Goal: Information Seeking & Learning: Learn about a topic

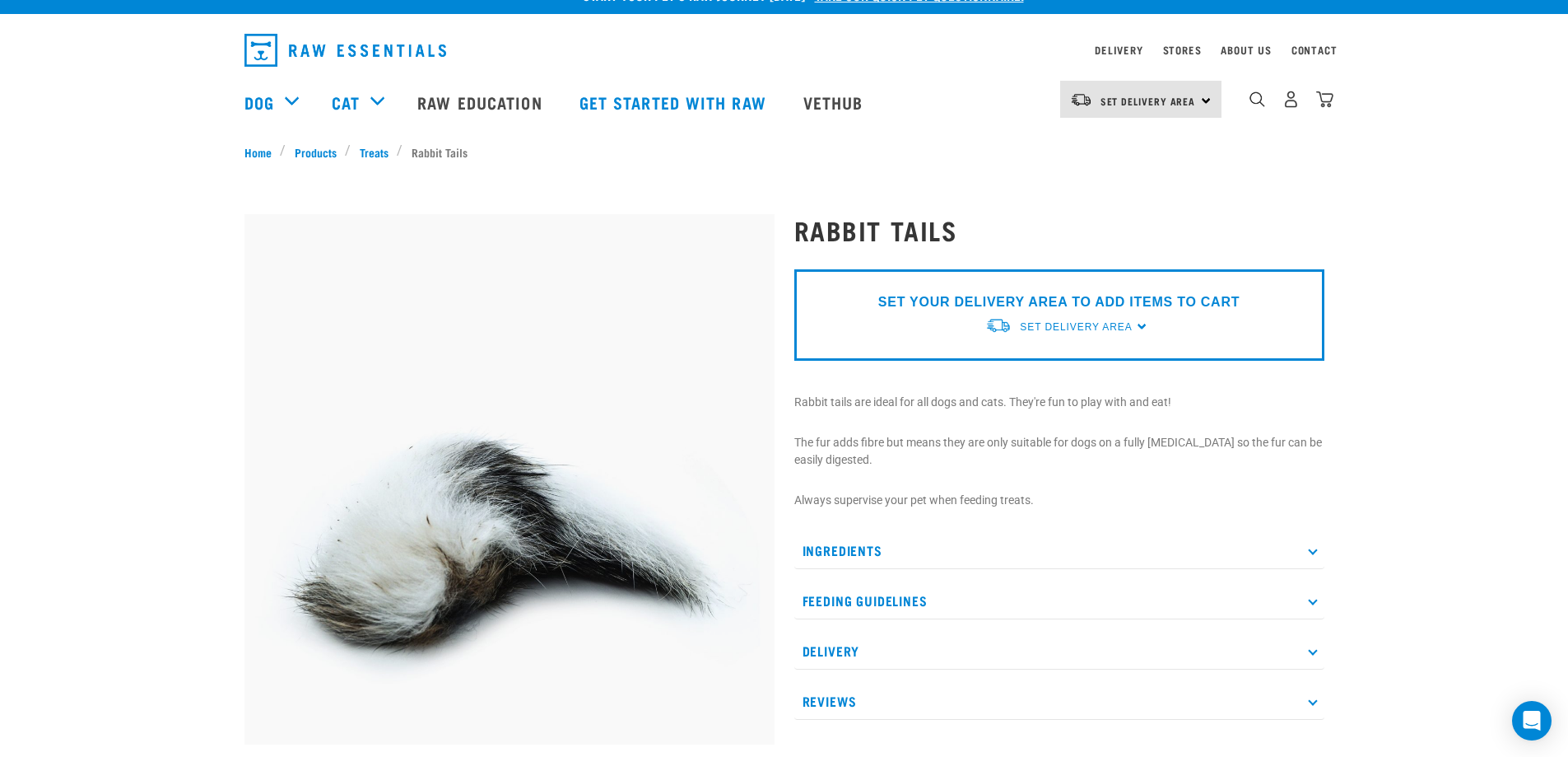
scroll to position [82, 0]
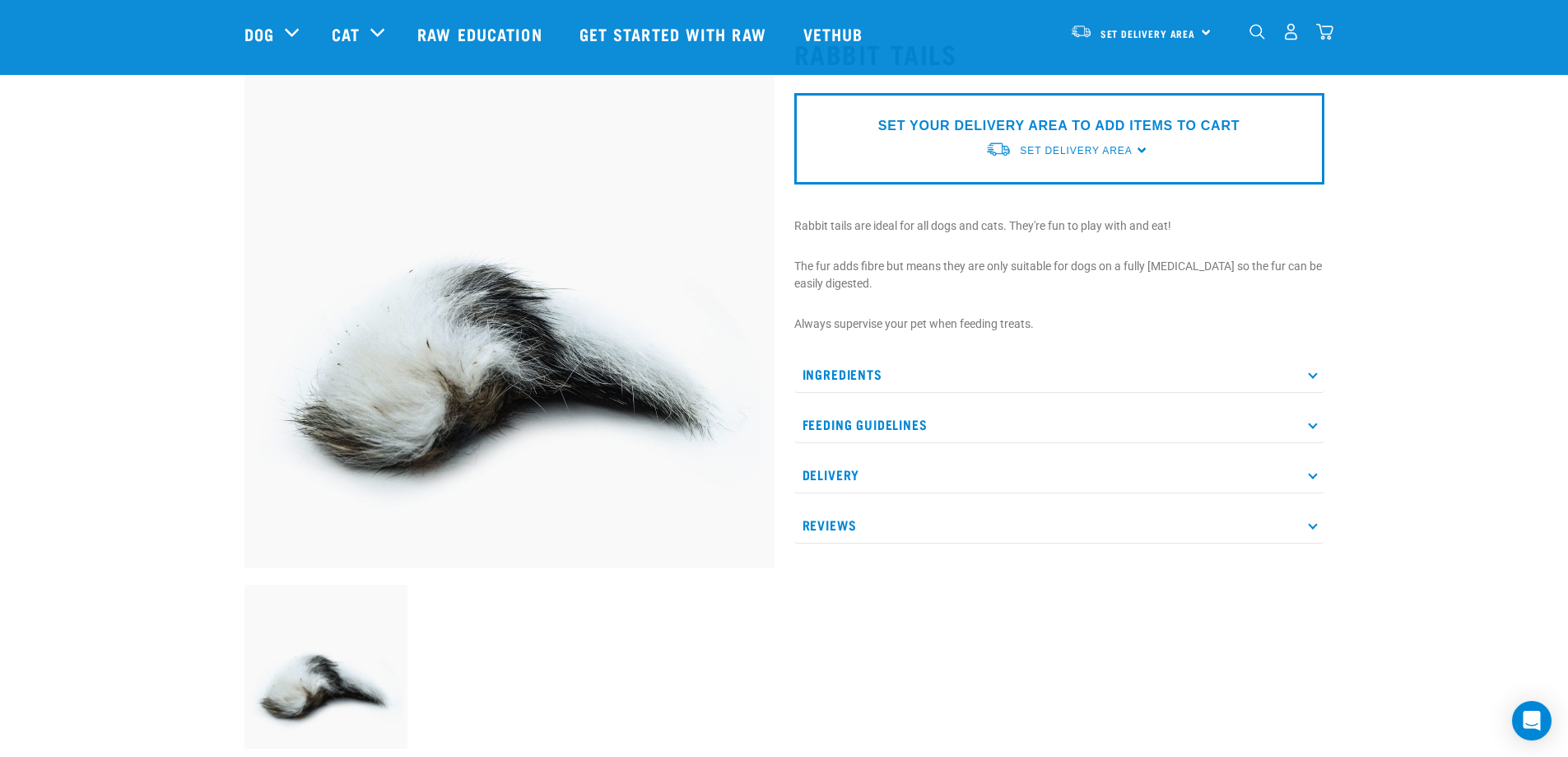
click at [1215, 377] on p "Ingredients" at bounding box center [1059, 374] width 530 height 37
click at [930, 473] on p "Feeding Guidelines" at bounding box center [1059, 473] width 530 height 37
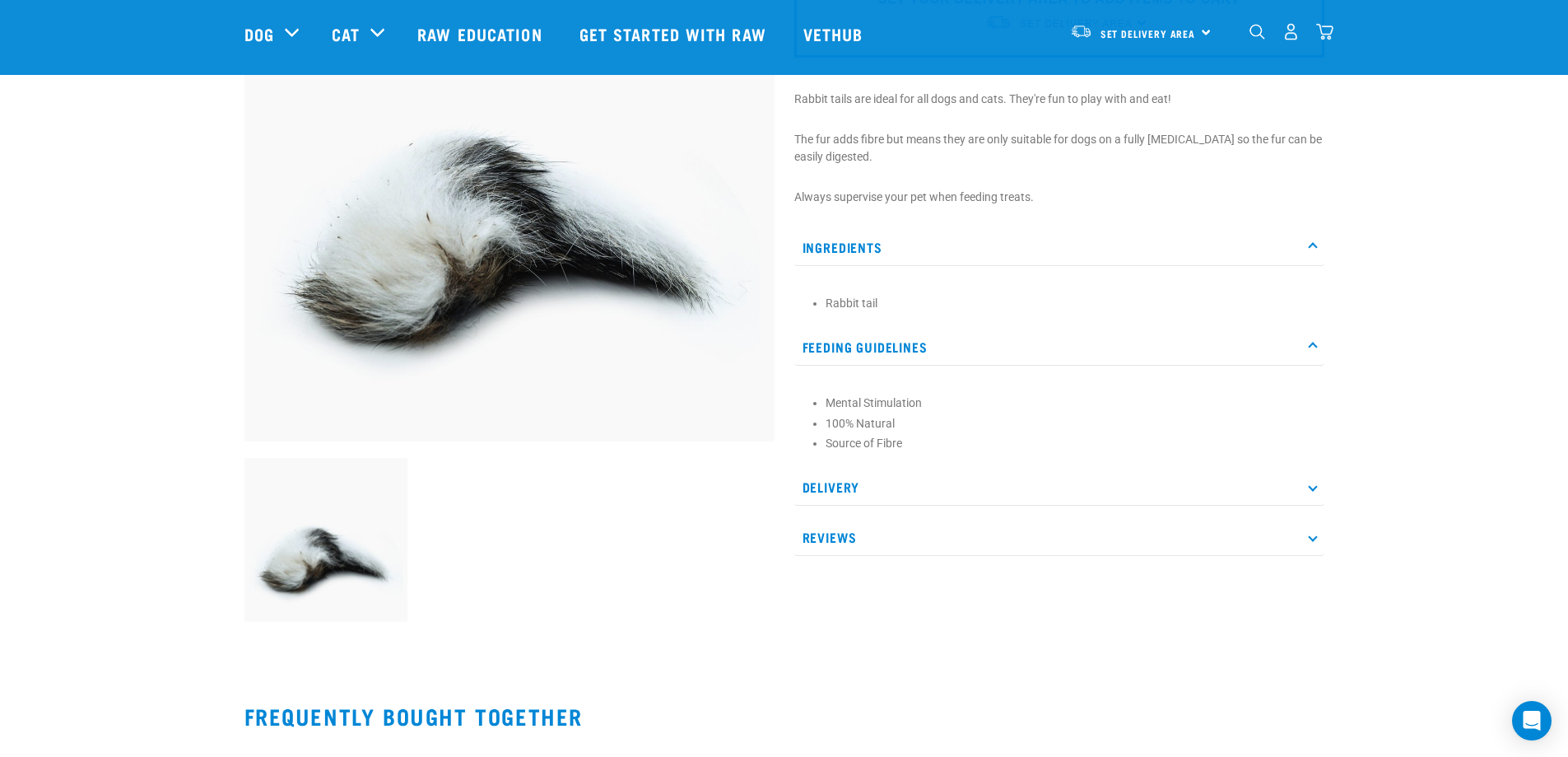
scroll to position [247, 0]
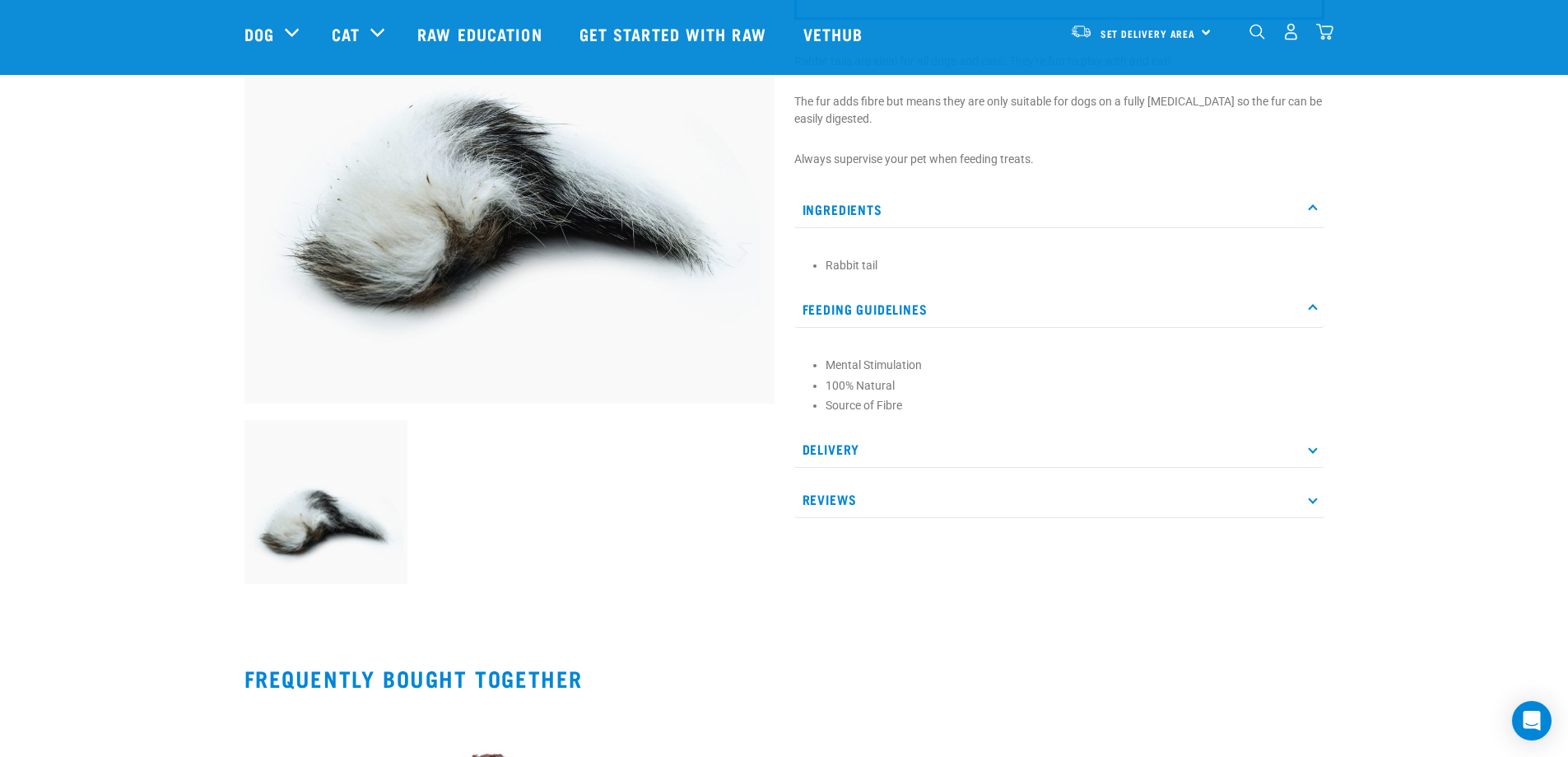
click at [853, 448] on p "Delivery" at bounding box center [1059, 449] width 530 height 37
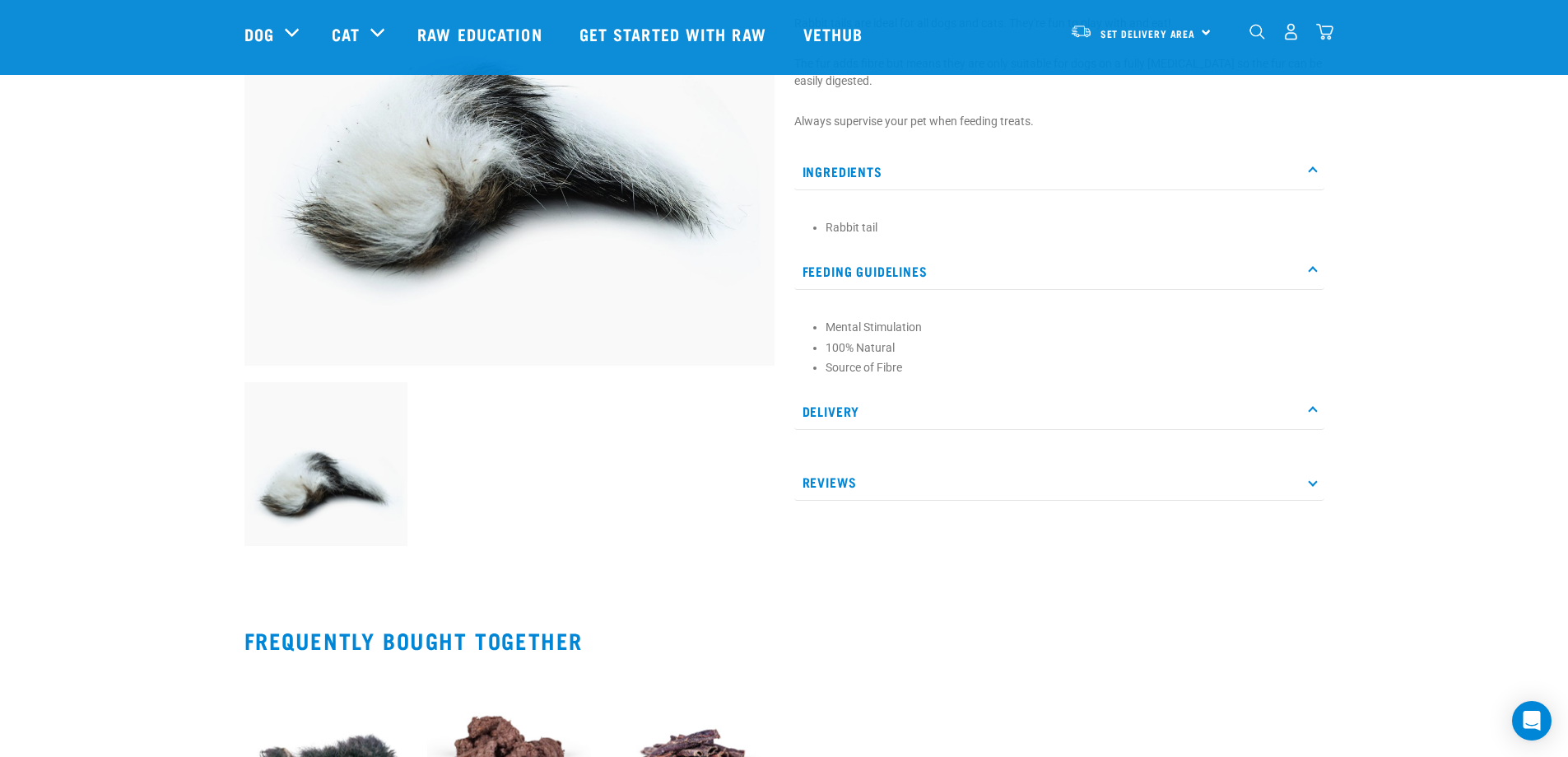
scroll to position [330, 0]
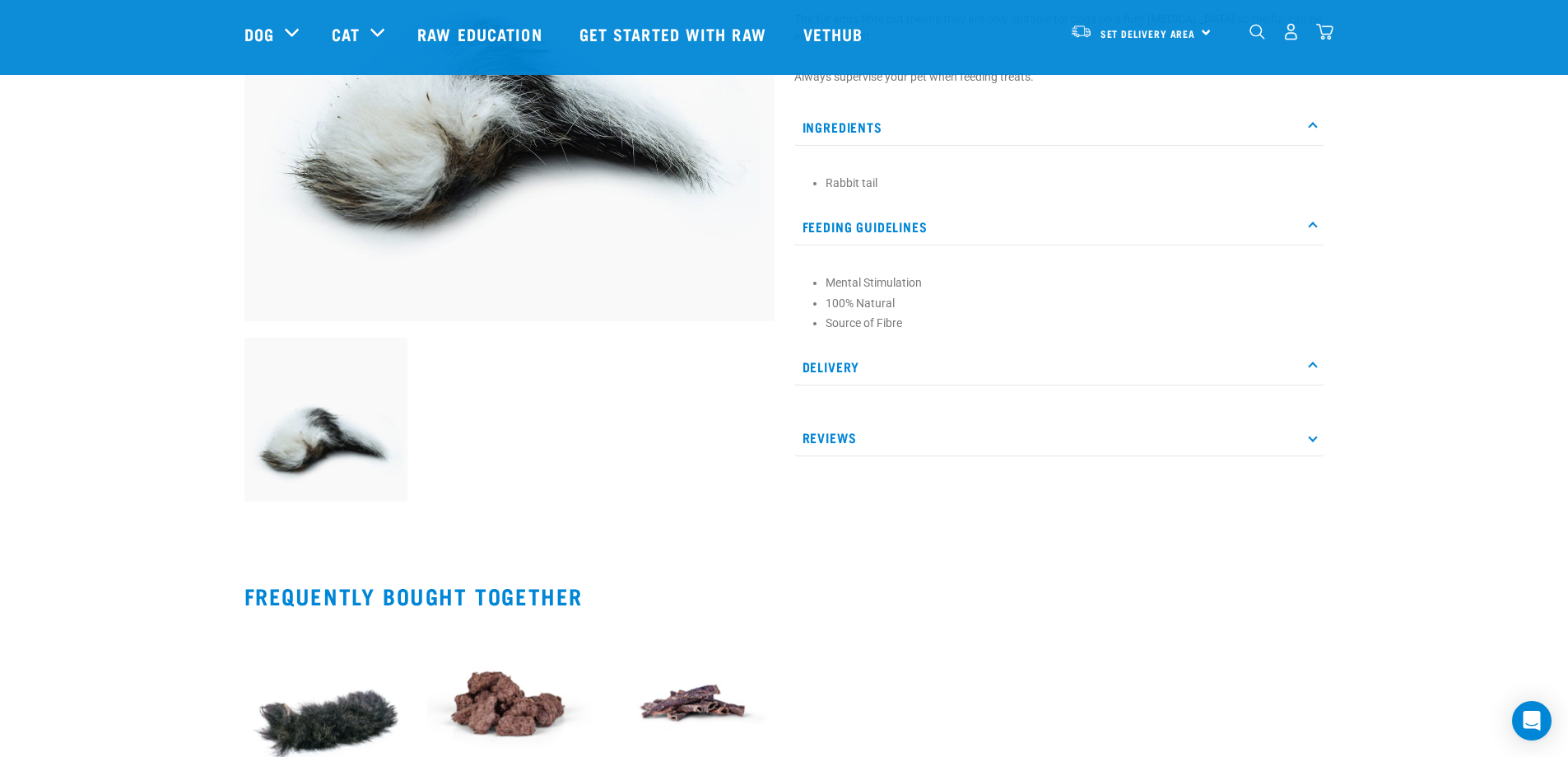
click at [857, 444] on p "Reviews" at bounding box center [1059, 438] width 530 height 37
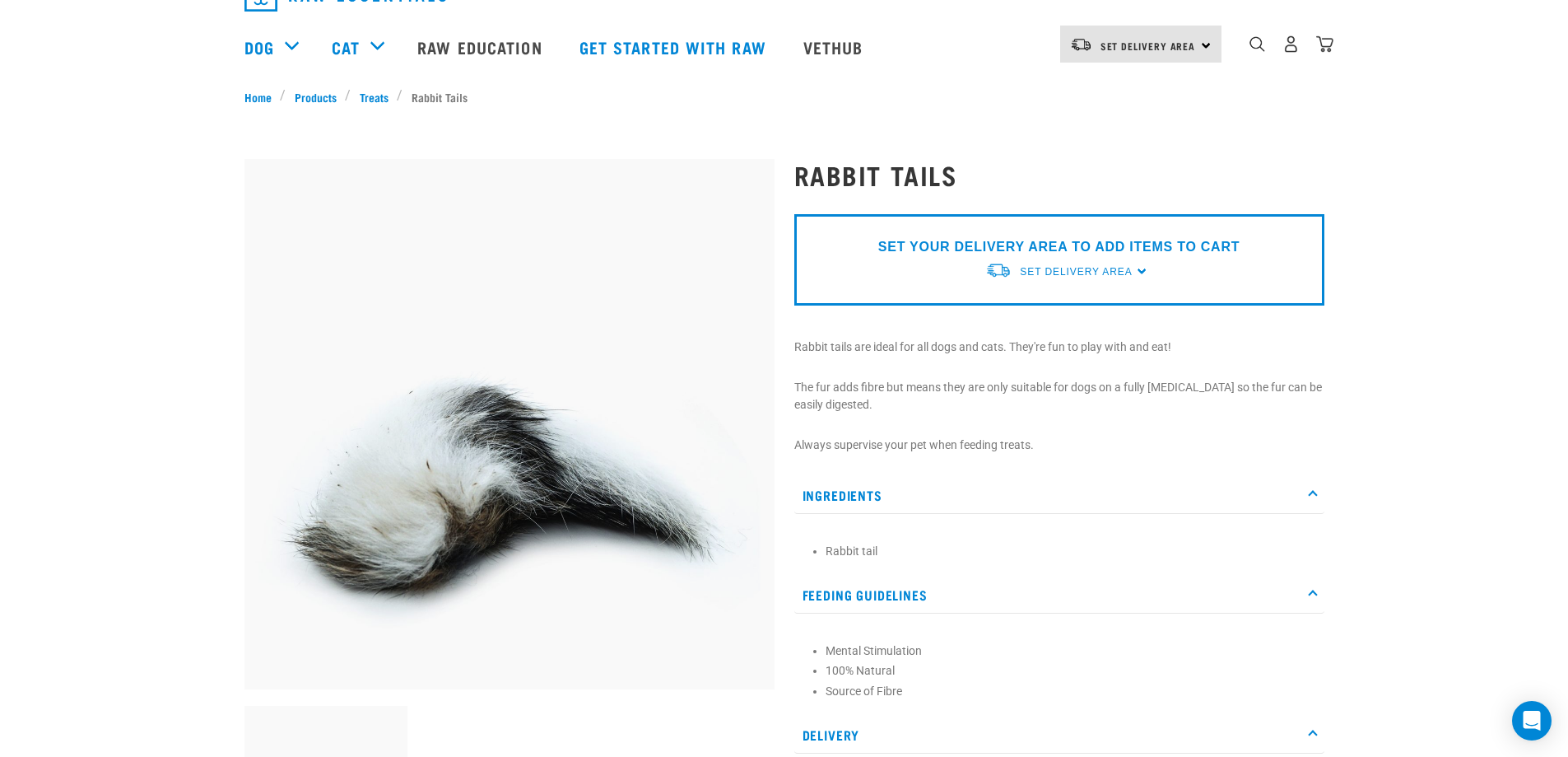
scroll to position [0, 0]
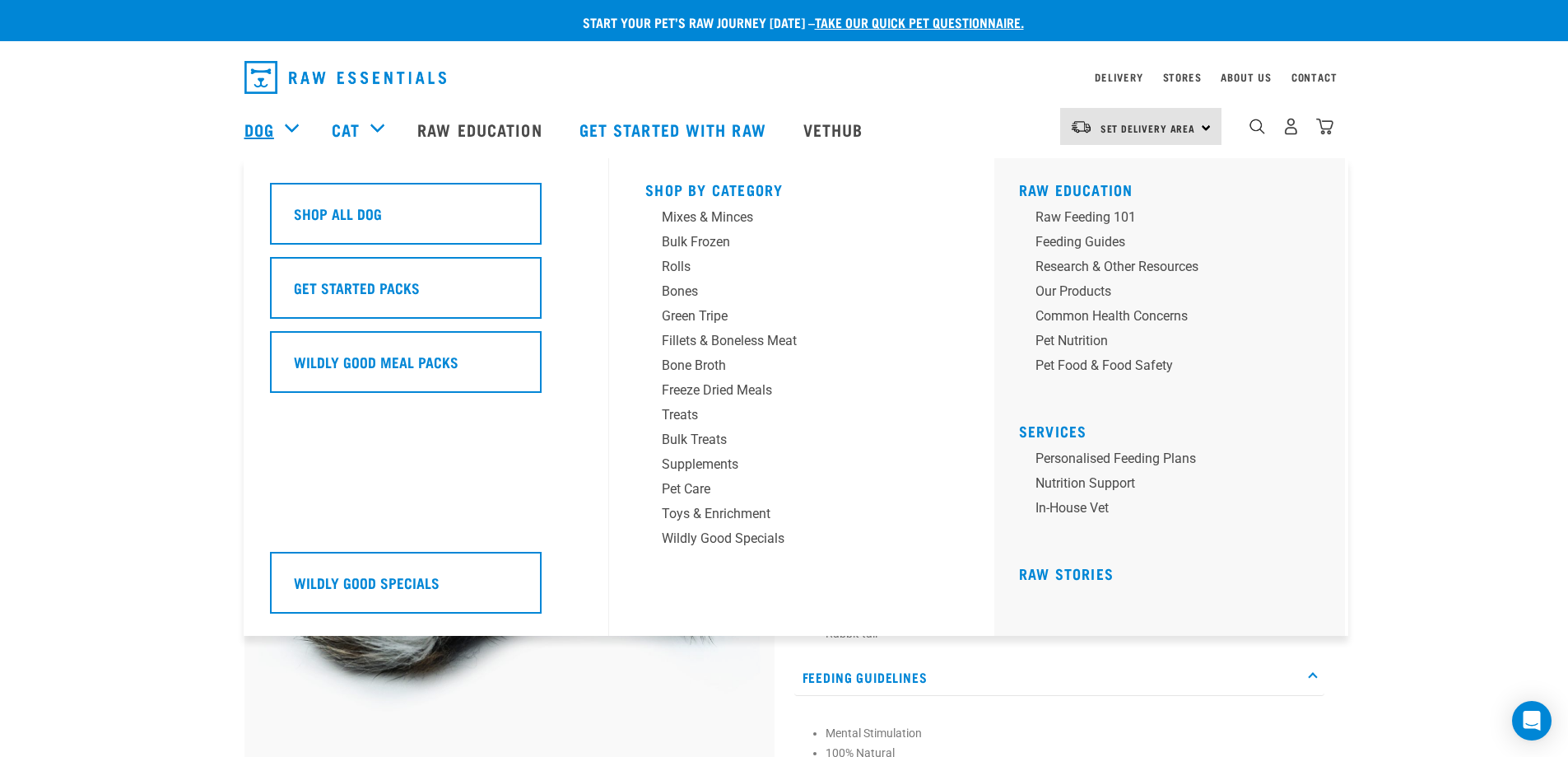
click at [268, 127] on link "Dog" at bounding box center [259, 129] width 30 height 25
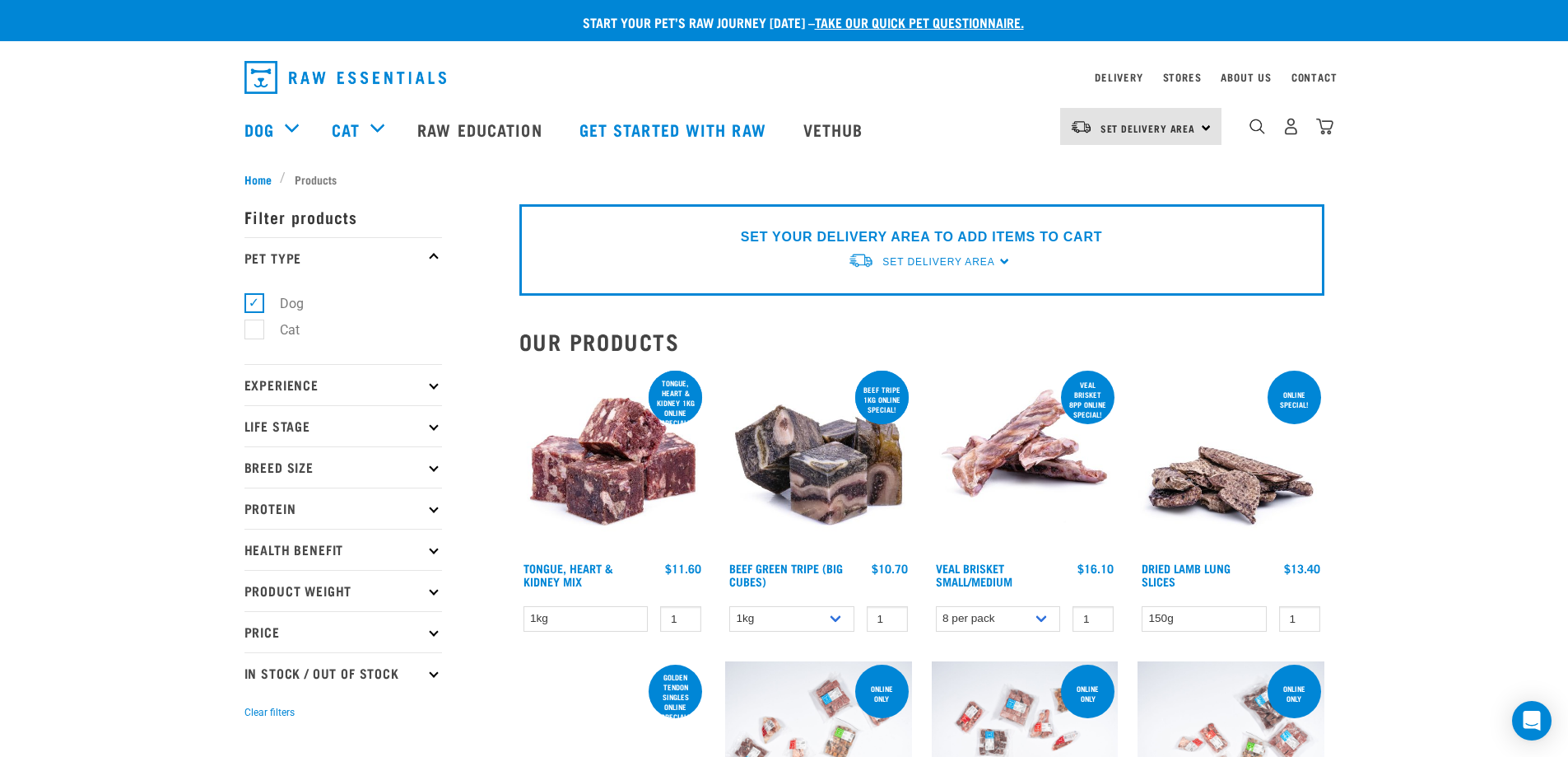
click at [384, 388] on p "Experience" at bounding box center [343, 385] width 198 height 41
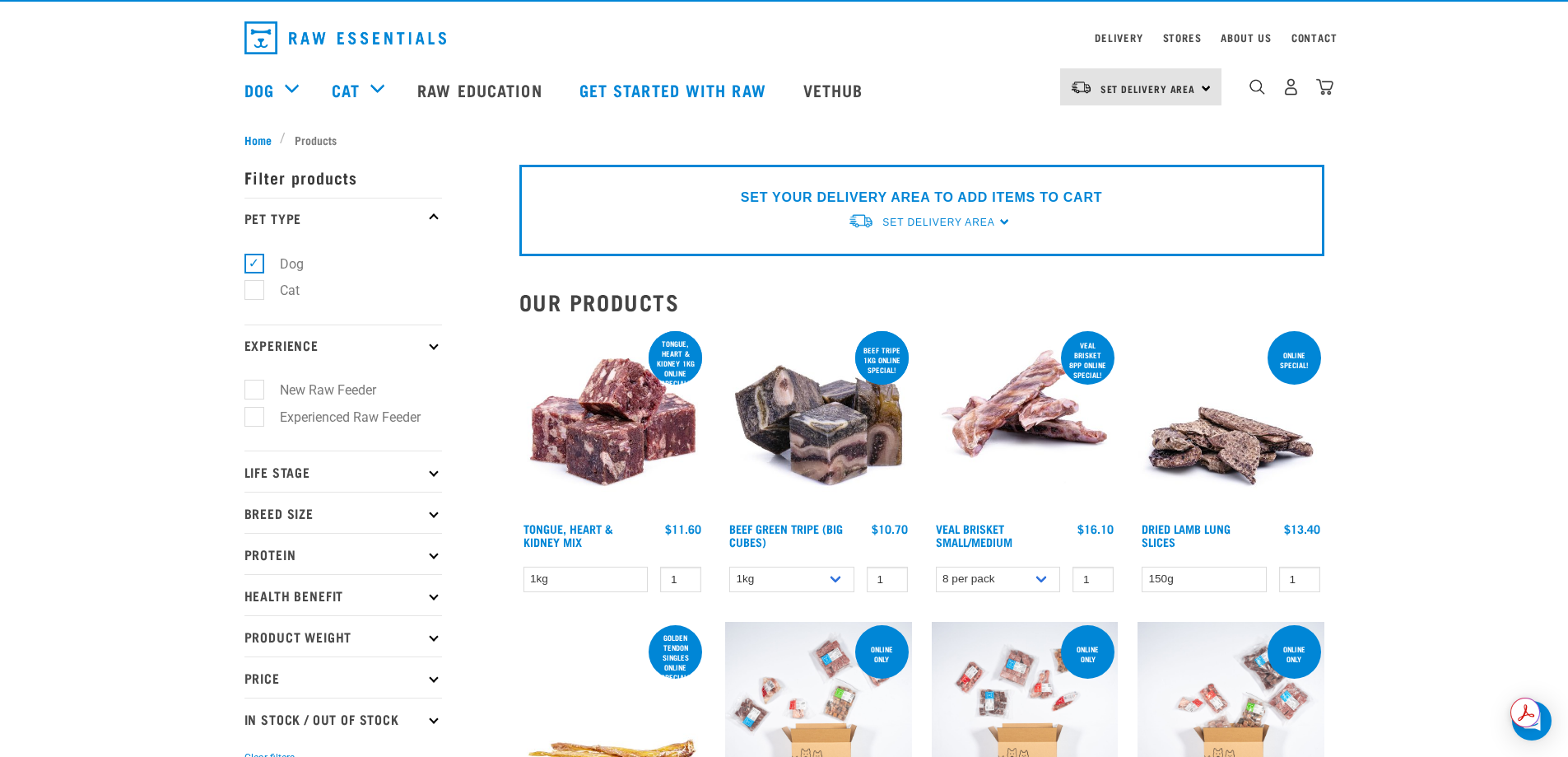
scroll to position [82, 0]
